Goal: Task Accomplishment & Management: Manage account settings

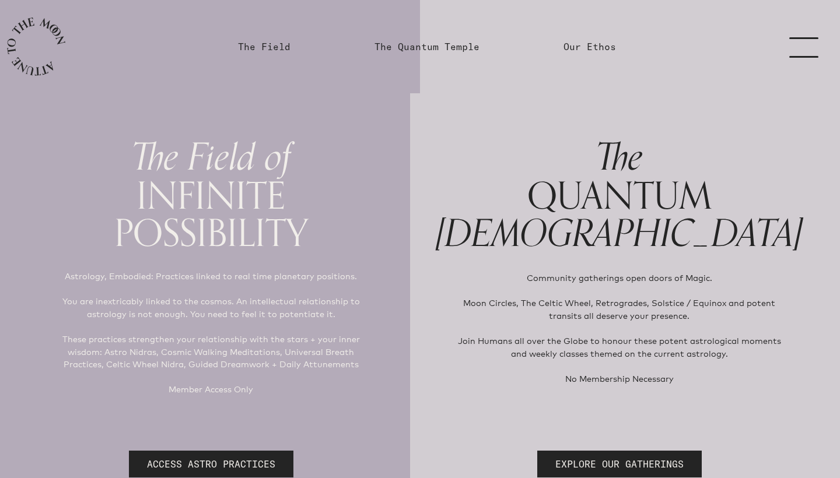
click at [805, 48] on link "menu" at bounding box center [811, 46] width 58 height 93
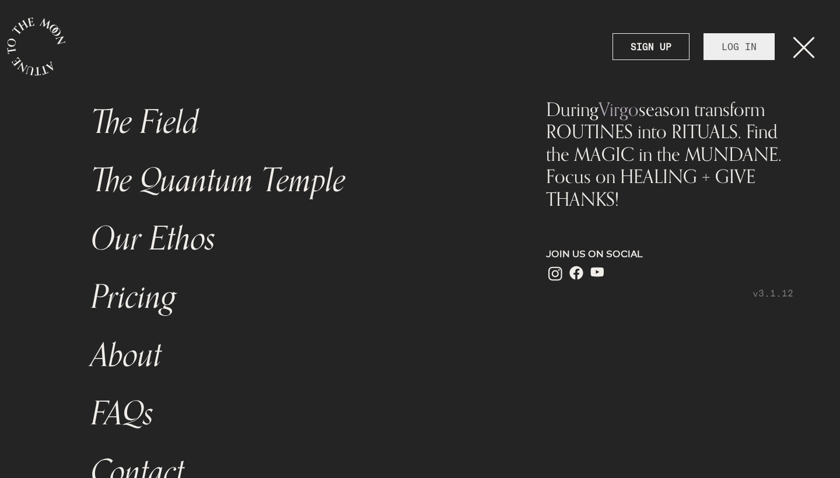
click at [754, 47] on link "LOG IN" at bounding box center [738, 46] width 71 height 27
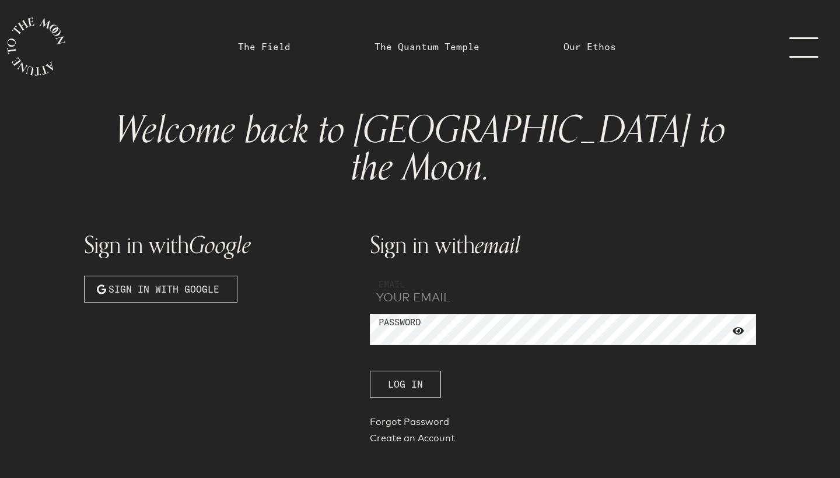
type input "[EMAIL_ADDRESS][DOMAIN_NAME]"
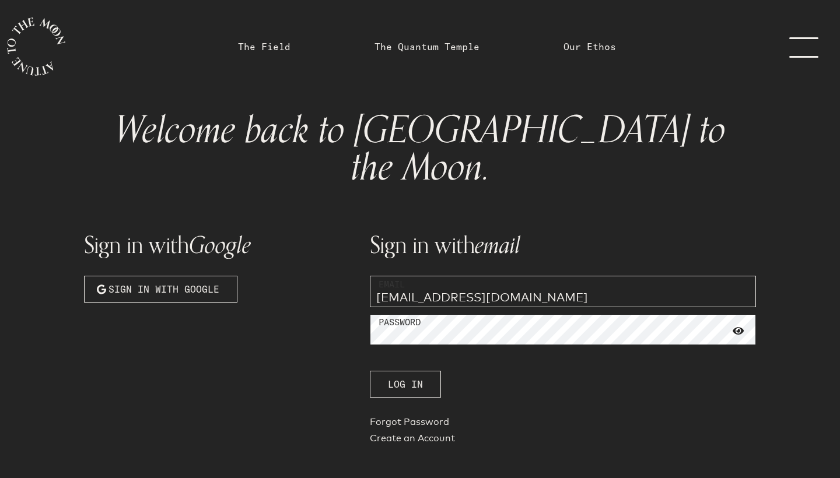
click at [405, 371] on button "Log In" at bounding box center [405, 384] width 71 height 27
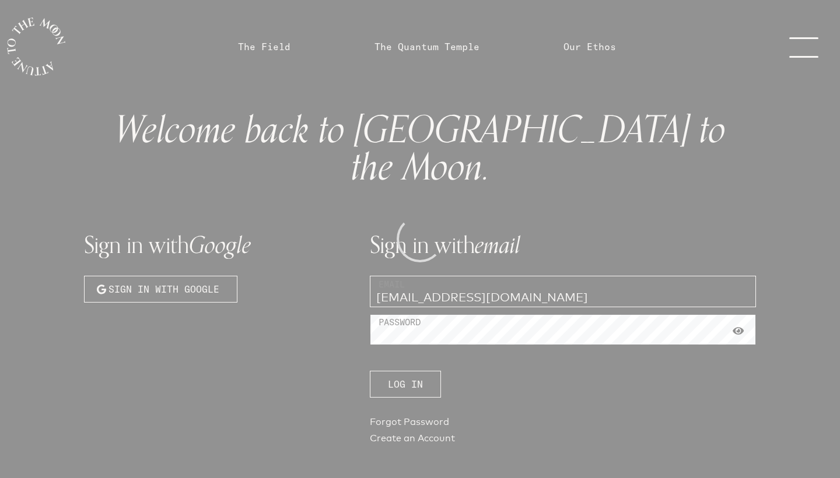
click at [741, 293] on div at bounding box center [420, 239] width 840 height 478
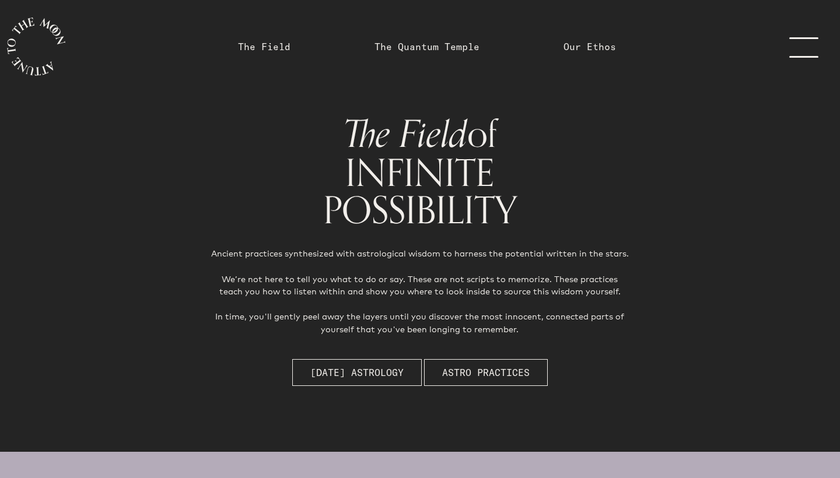
click at [797, 51] on link "menu" at bounding box center [811, 46] width 58 height 93
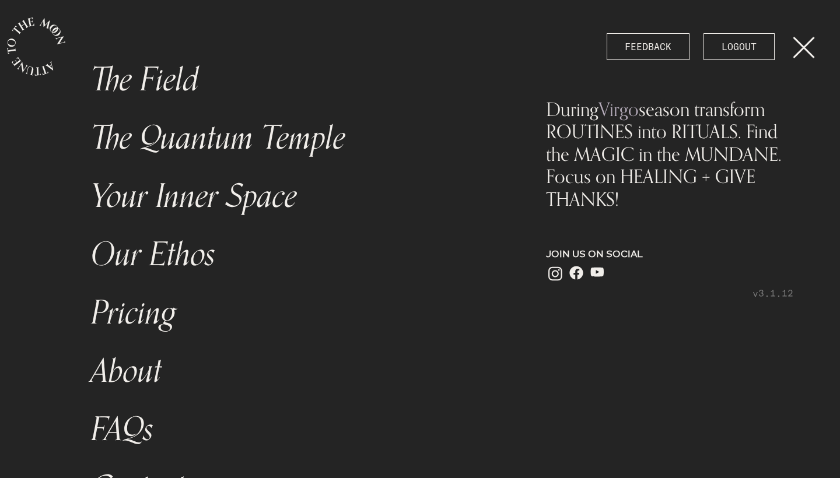
scroll to position [12, 0]
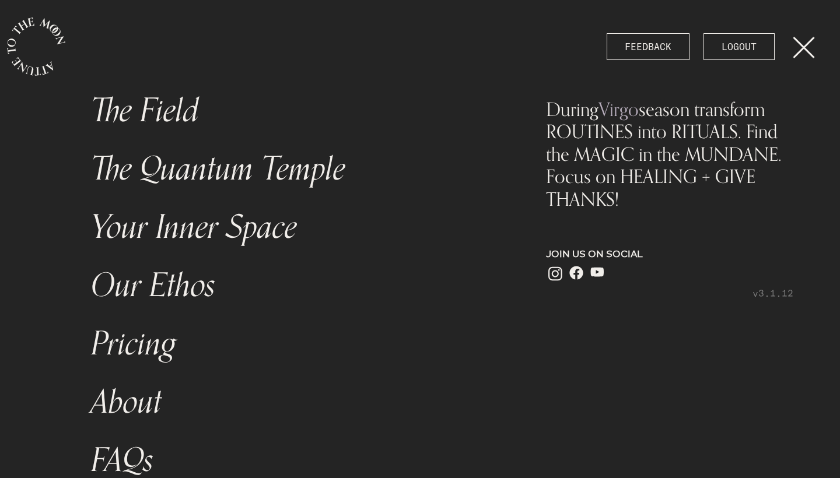
click at [160, 230] on link "Your Inner Space" at bounding box center [294, 227] width 420 height 58
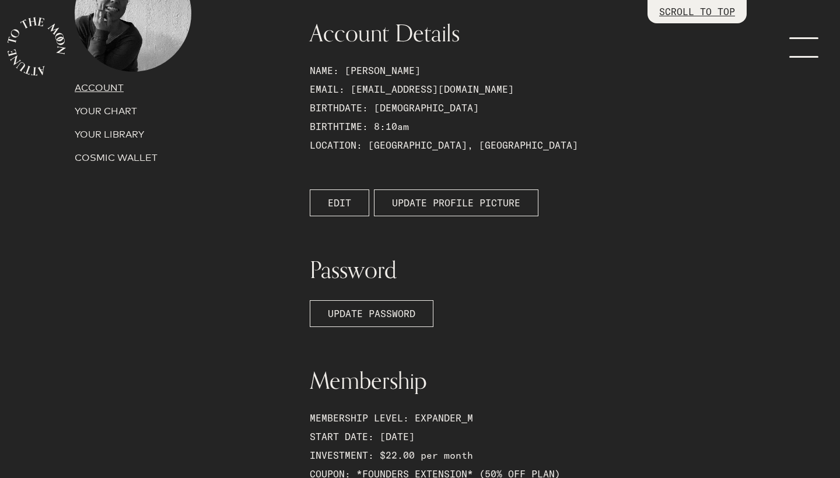
scroll to position [141, 0]
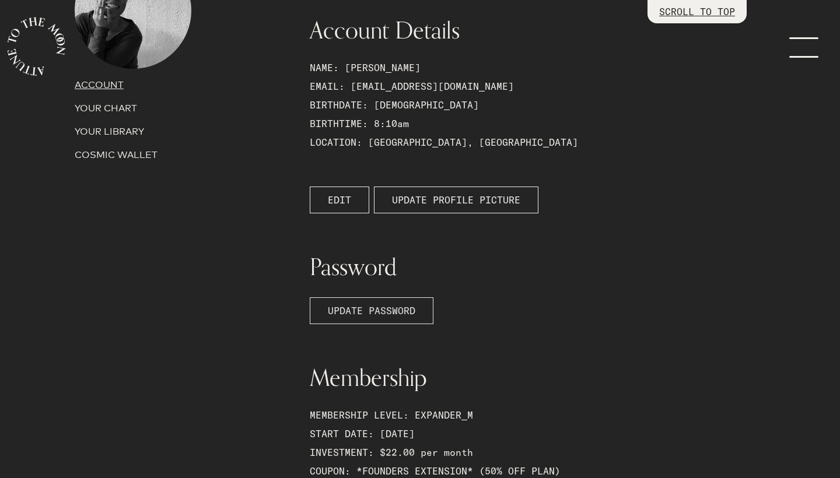
click at [400, 313] on span "UPDATE PASSWORD" at bounding box center [371, 311] width 87 height 14
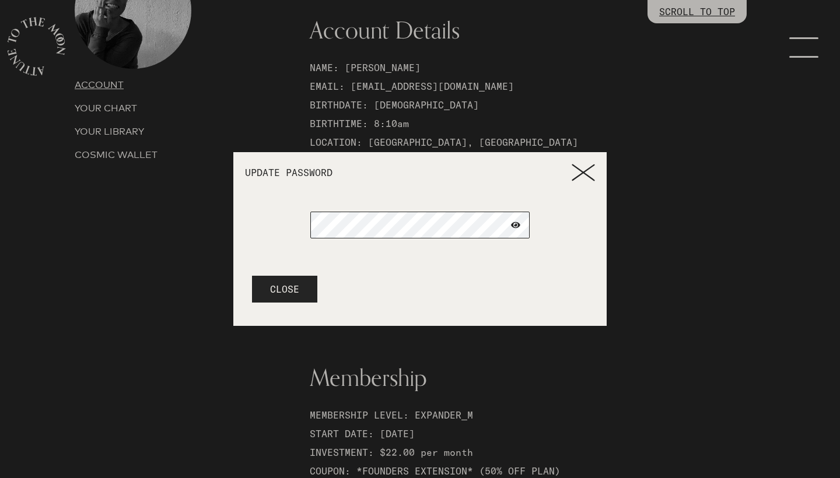
click at [515, 226] on span at bounding box center [515, 225] width 9 height 8
click at [579, 173] on icon at bounding box center [583, 172] width 23 height 17
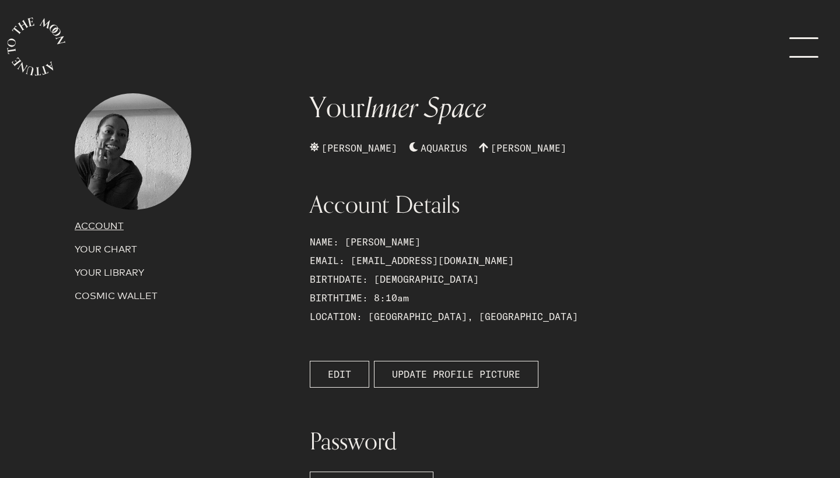
scroll to position [0, 0]
click at [111, 299] on p "COSMIC WALLET" at bounding box center [185, 296] width 221 height 14
